Goal: Navigation & Orientation: Find specific page/section

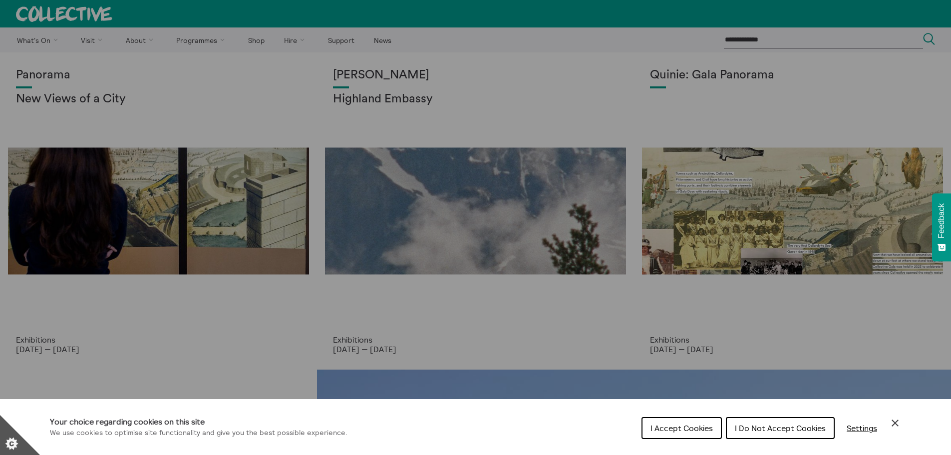
click at [677, 434] on button "I Accept Cookies" at bounding box center [681, 428] width 80 height 22
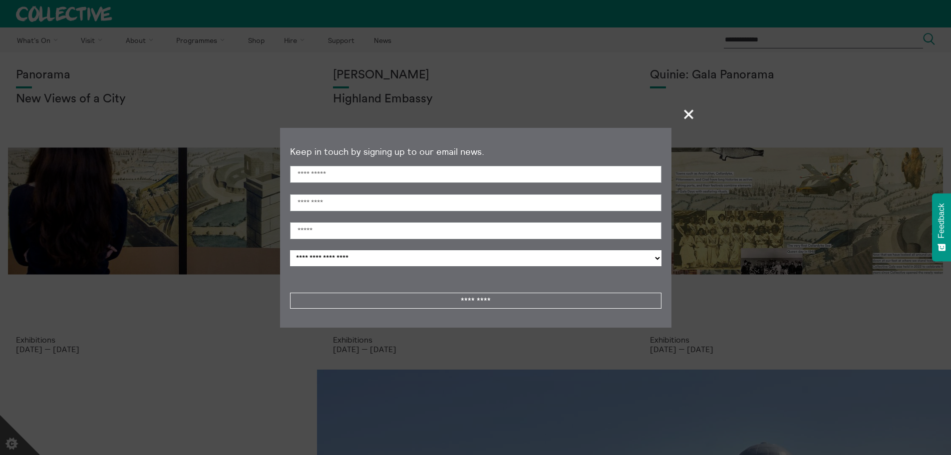
click at [702, 105] on section "**********" at bounding box center [475, 227] width 951 height 455
click at [692, 108] on span "+" at bounding box center [688, 113] width 29 height 29
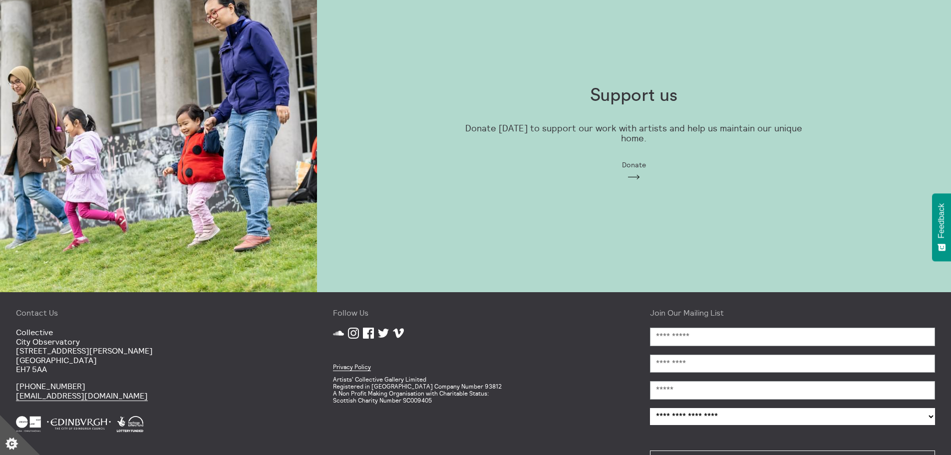
scroll to position [1060, 0]
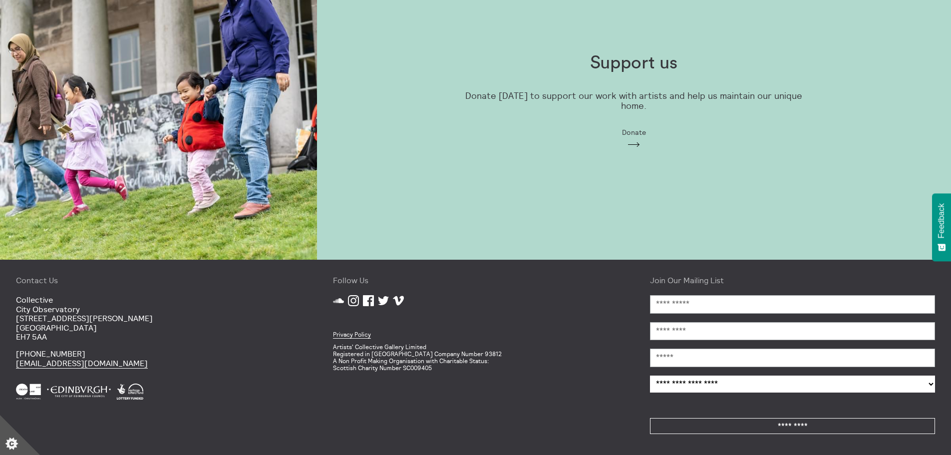
click at [616, 246] on div "Support us Donate today to support our work with artists and help us maintain o…" at bounding box center [634, 101] width 634 height 317
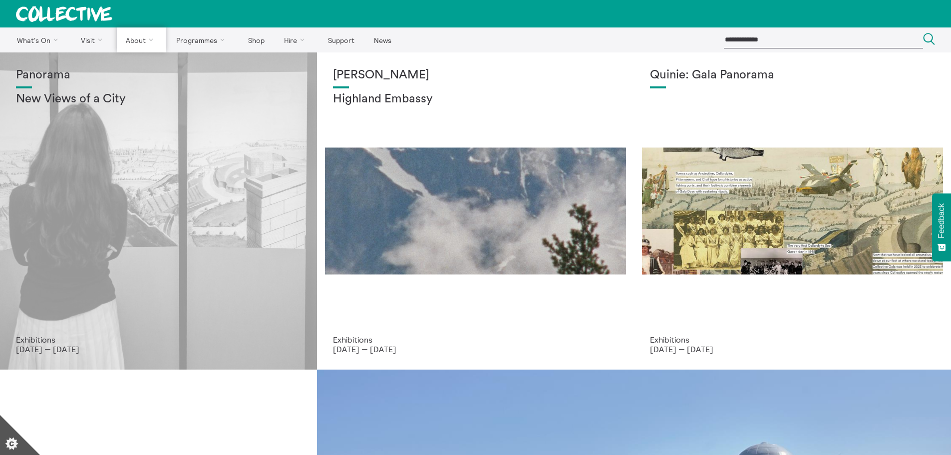
drag, startPoint x: 144, startPoint y: 57, endPoint x: 283, endPoint y: 114, distance: 150.7
click at [0, 0] on link "About Us" at bounding box center [0, 0] width 0 height 0
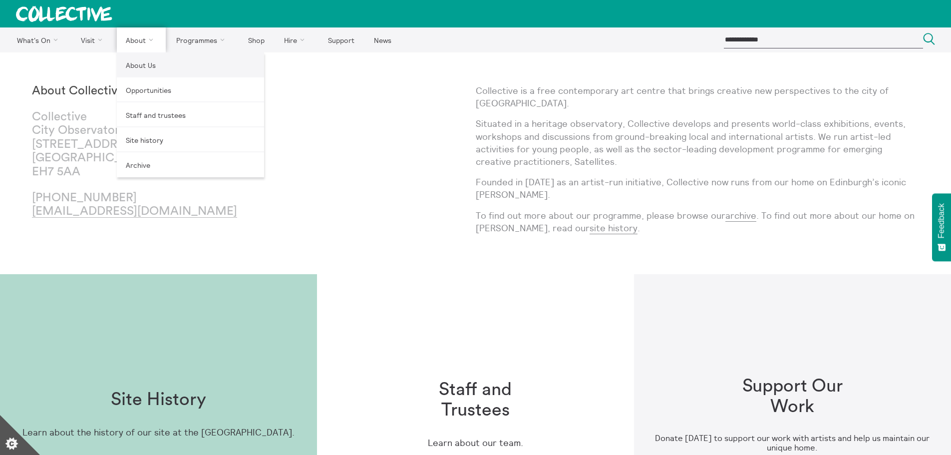
click at [139, 59] on link "About Us" at bounding box center [190, 64] width 147 height 25
click at [151, 71] on link "About Us" at bounding box center [190, 64] width 147 height 25
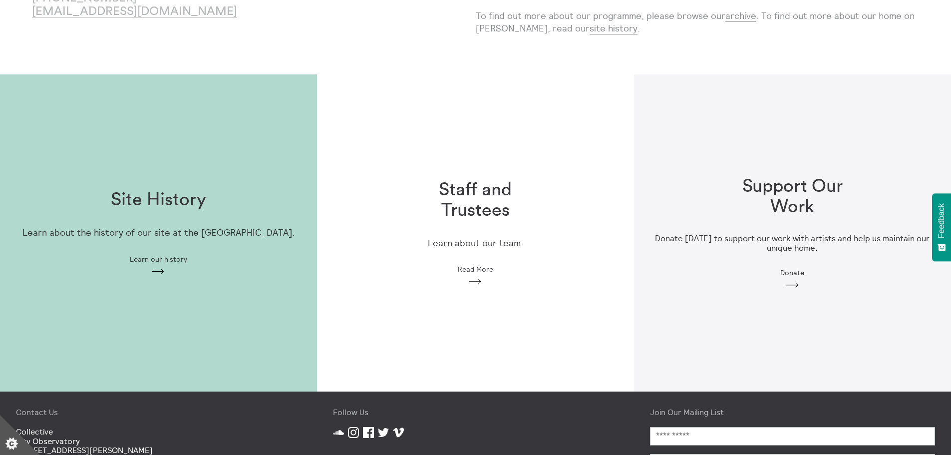
scroll to position [331, 0]
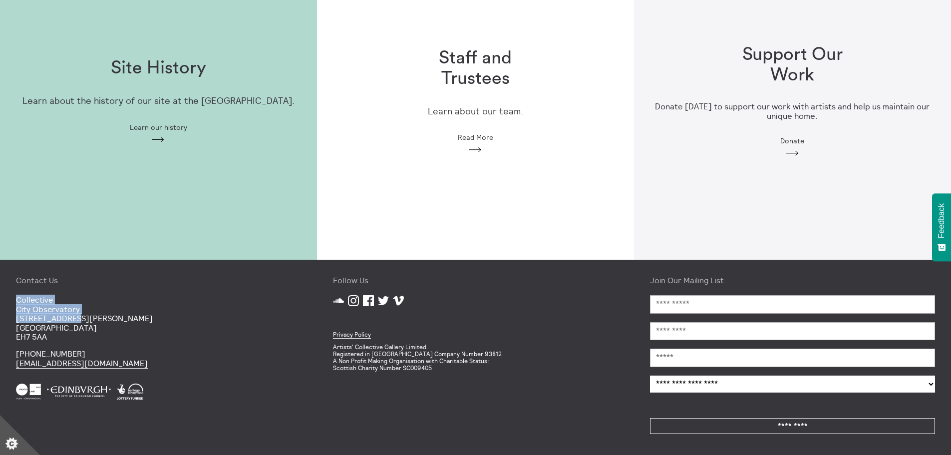
drag, startPoint x: 16, startPoint y: 294, endPoint x: 66, endPoint y: 323, distance: 57.4
click at [66, 323] on p "[GEOGRAPHIC_DATA] [STREET_ADDRESS][PERSON_NAME]" at bounding box center [158, 318] width 285 height 46
click at [243, 356] on p "+44 (0)131 556 1264 mail@collective-edinburgh.art" at bounding box center [158, 358] width 285 height 18
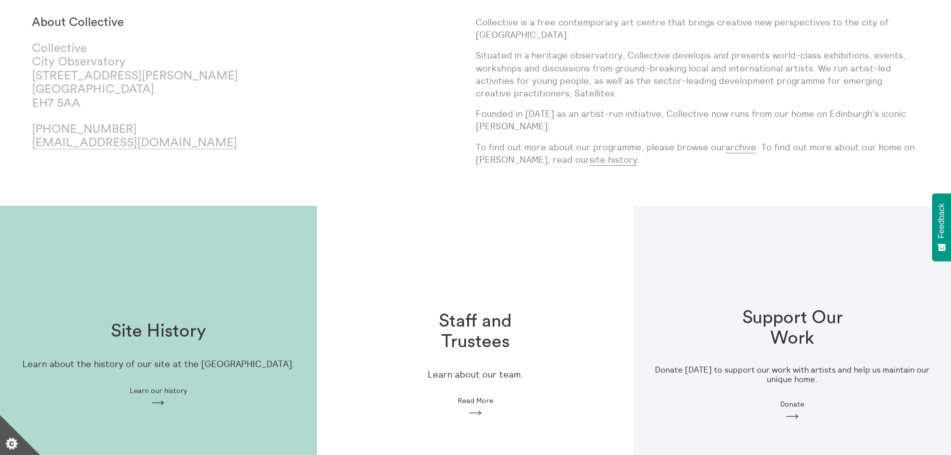
scroll to position [0, 0]
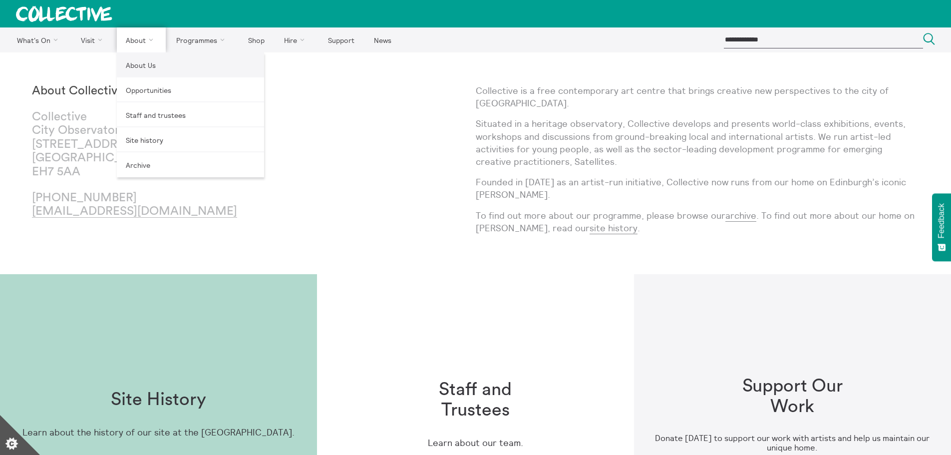
click at [134, 63] on link "About Us" at bounding box center [190, 64] width 147 height 25
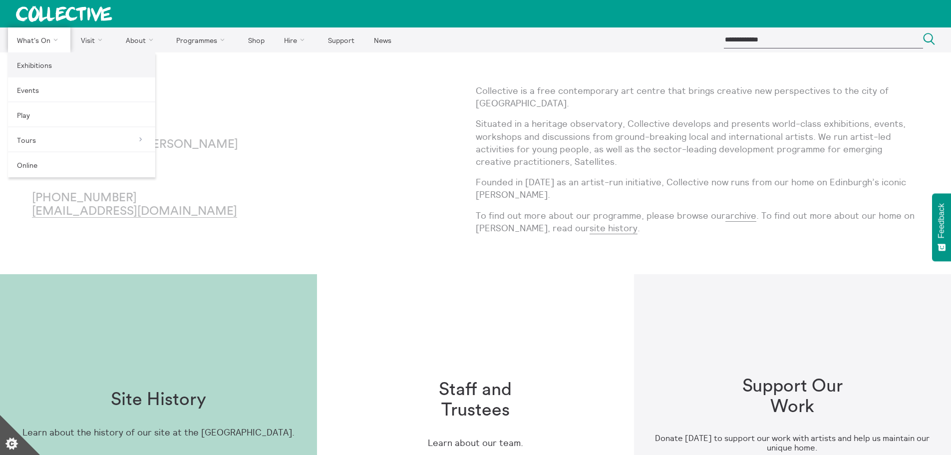
click at [52, 67] on link "Exhibitions" at bounding box center [81, 64] width 147 height 25
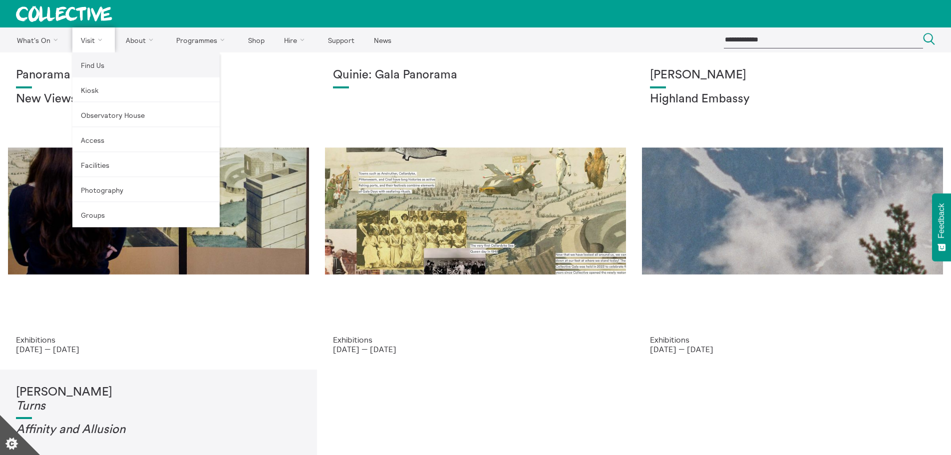
click at [105, 63] on link "Find Us" at bounding box center [145, 64] width 147 height 25
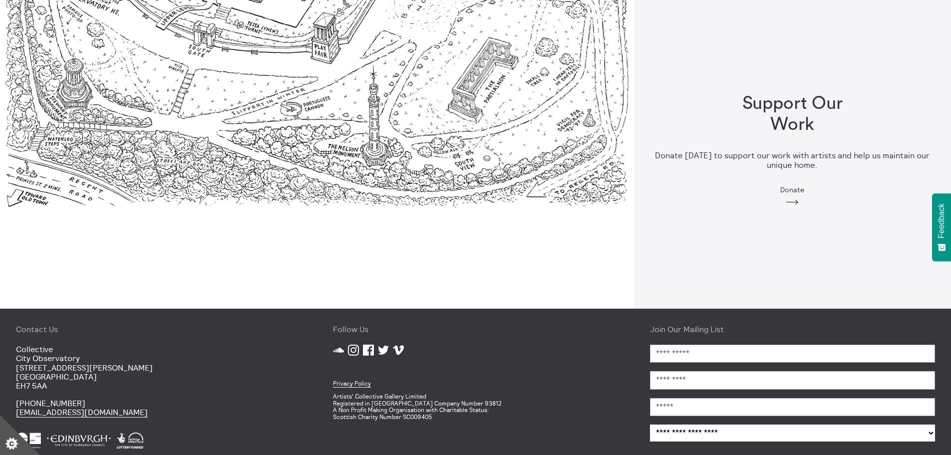
scroll to position [1060, 0]
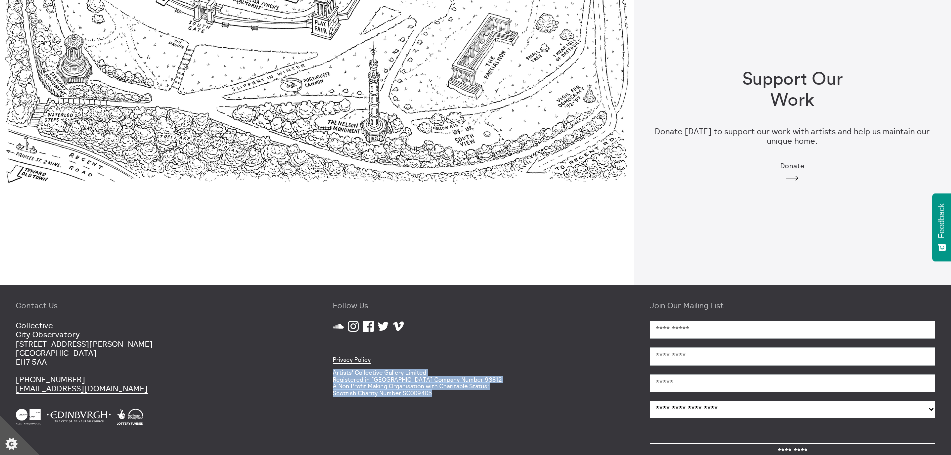
drag, startPoint x: 437, startPoint y: 370, endPoint x: 327, endPoint y: 344, distance: 112.8
click at [327, 344] on div "Follow Us SoundCloud Instagram Facebook Twitter Vimeo Privacy Policy Artists' C…" at bounding box center [475, 381] width 317 height 195
click at [322, 344] on div "Follow Us SoundCloud Instagram Facebook Twitter Vimeo Privacy Policy Artists' C…" at bounding box center [475, 381] width 317 height 195
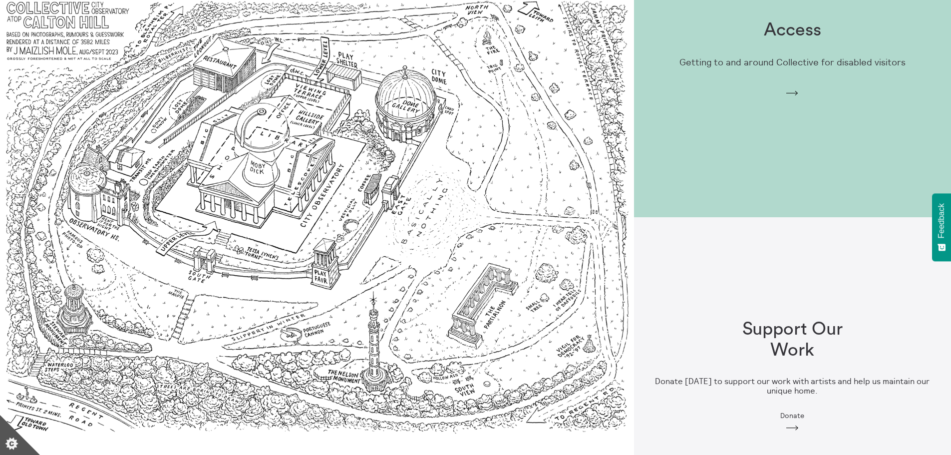
scroll to position [611, 0]
